Goal: Browse casually: Explore the website without a specific task or goal

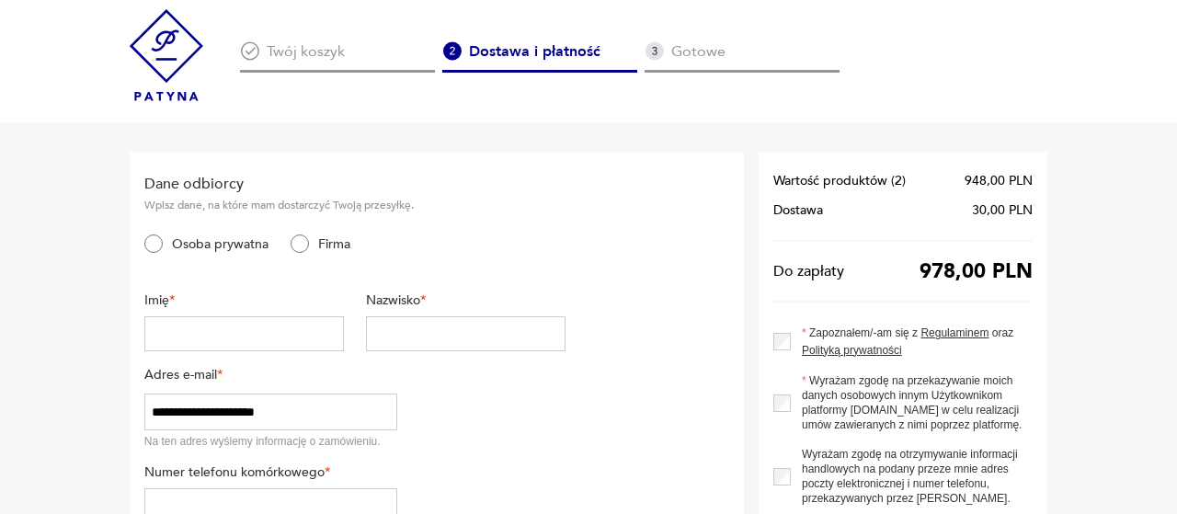
scroll to position [191, 0]
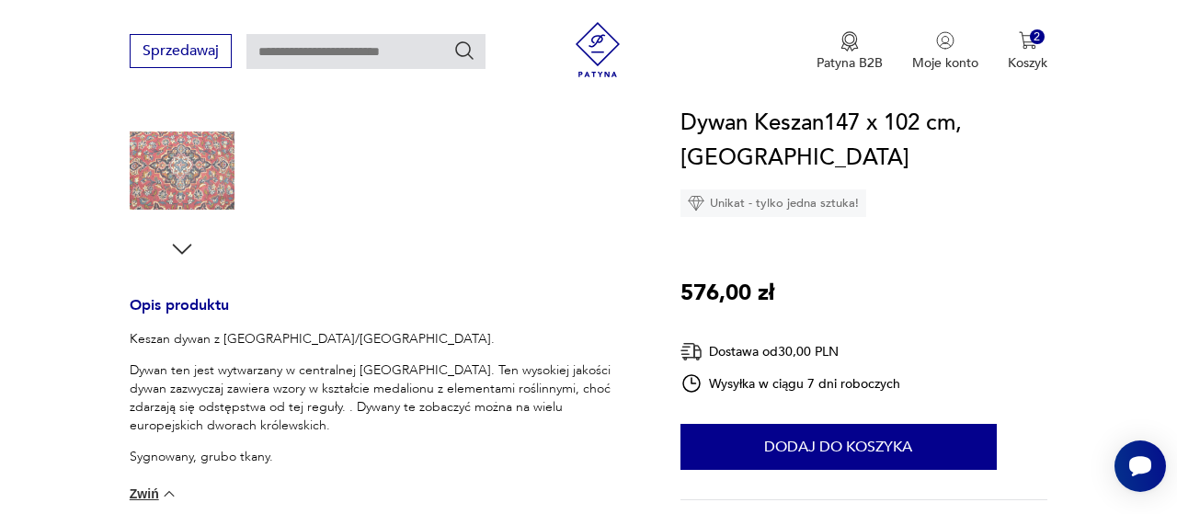
scroll to position [383, 0]
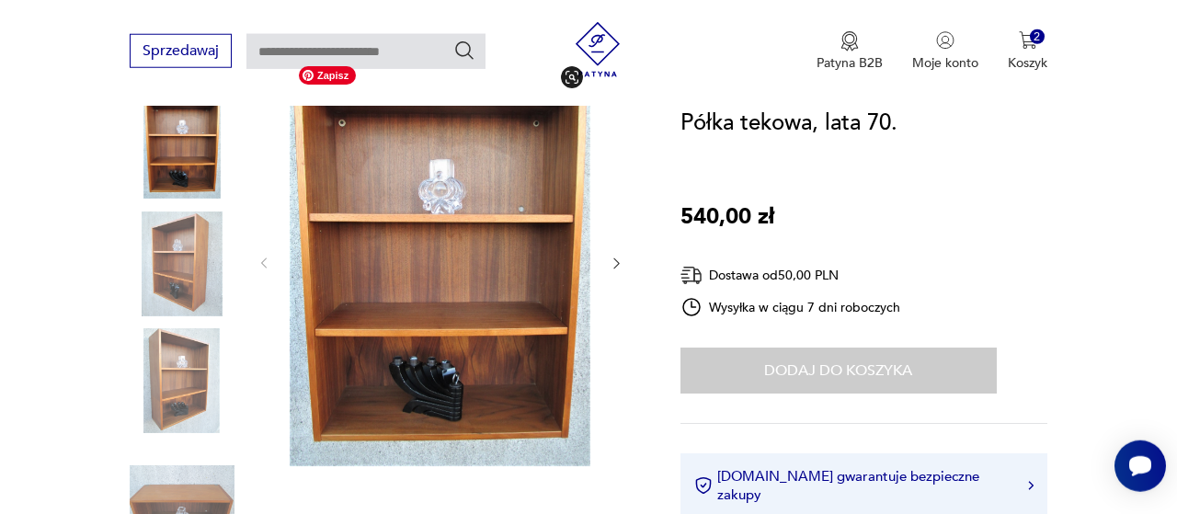
scroll to position [191, 0]
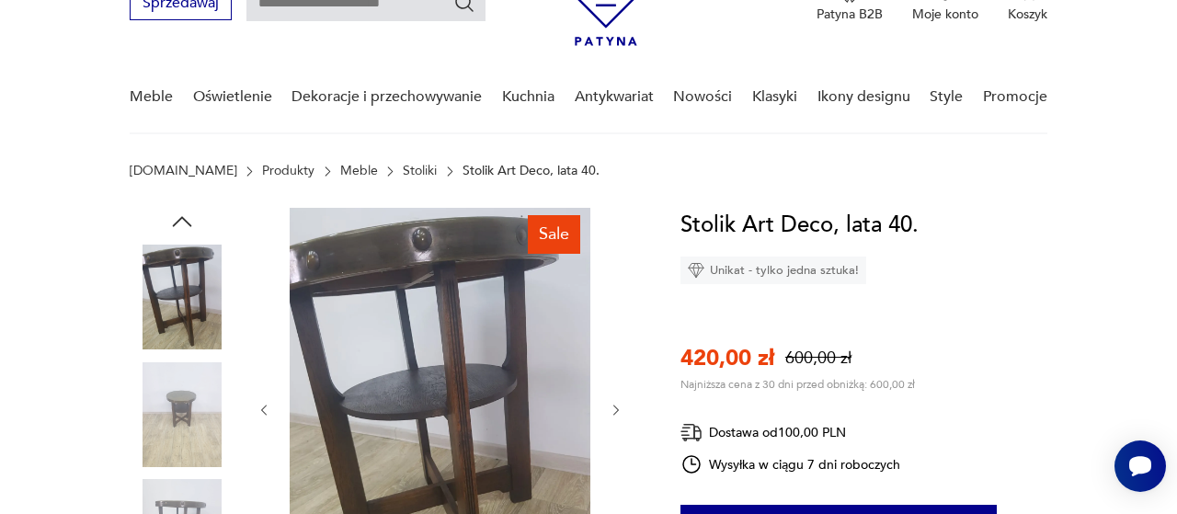
click at [616, 403] on icon "button" at bounding box center [616, 410] width 15 height 15
